Goal: Transaction & Acquisition: Book appointment/travel/reservation

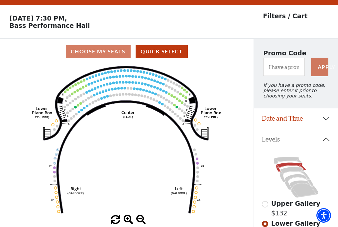
scroll to position [31, 0]
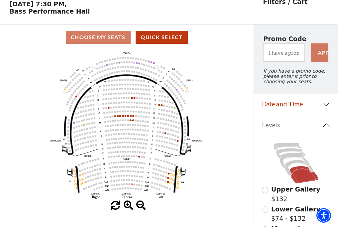
scroll to position [31, 0]
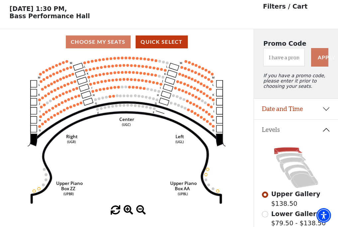
scroll to position [31, 0]
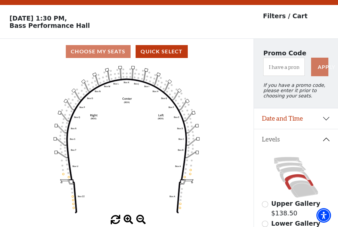
scroll to position [31, 0]
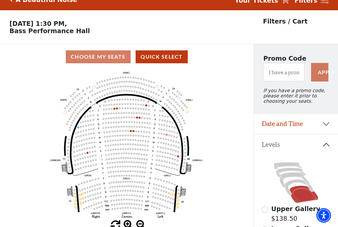
scroll to position [31, 0]
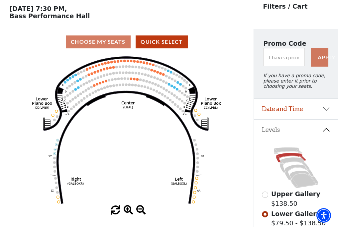
scroll to position [31, 0]
